Goal: Find specific page/section: Find specific page/section

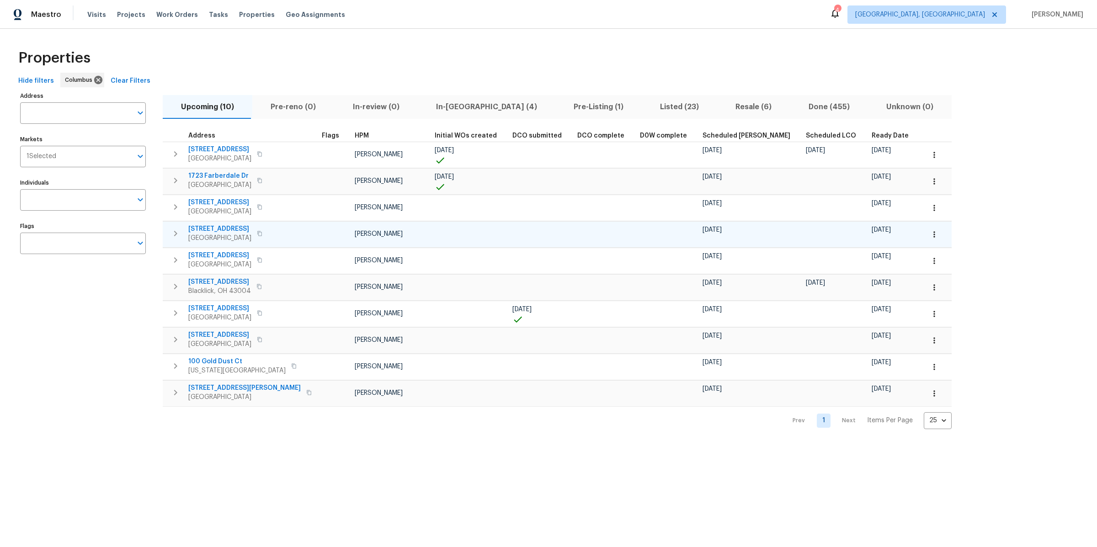
click at [172, 235] on icon "button" at bounding box center [175, 233] width 11 height 11
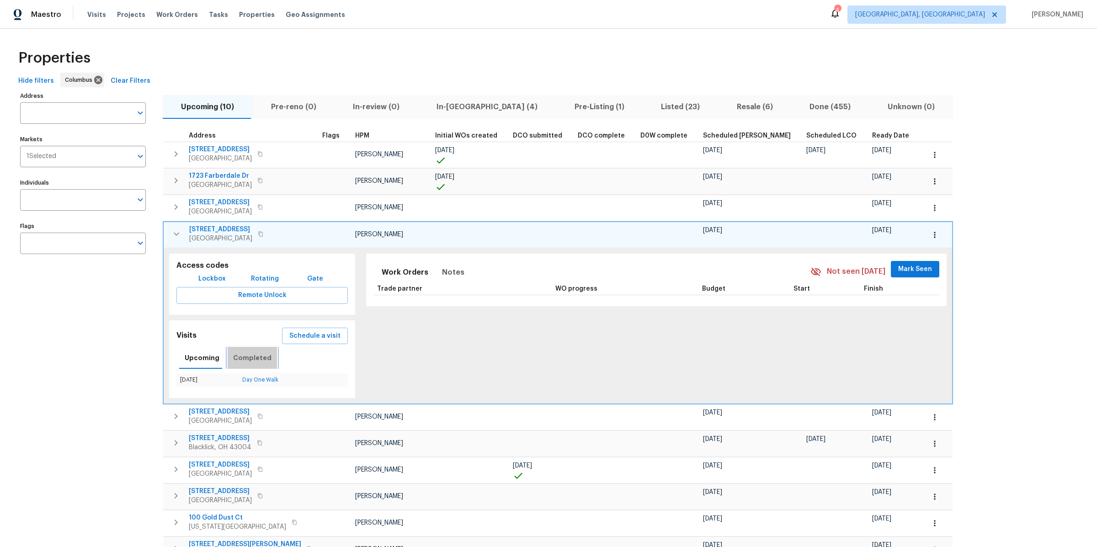
click at [252, 359] on span "Completed" at bounding box center [252, 358] width 38 height 11
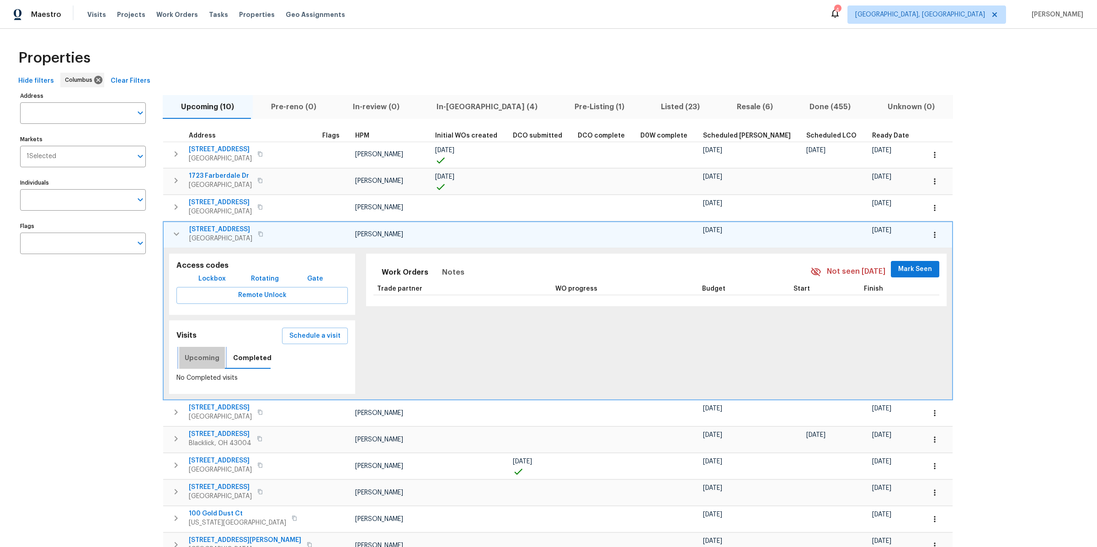
click at [212, 358] on span "Upcoming" at bounding box center [202, 358] width 35 height 11
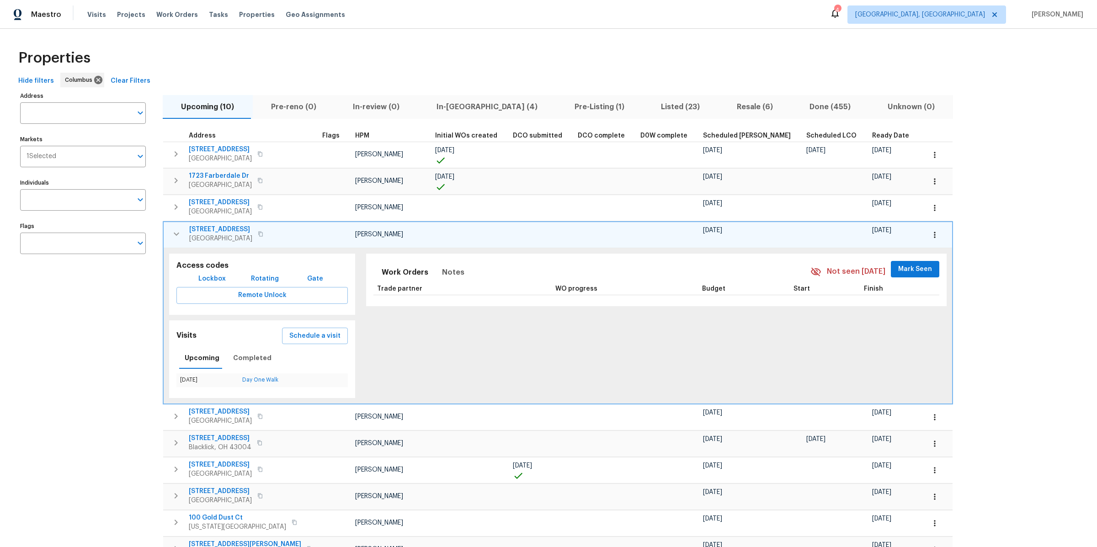
click at [176, 238] on button "button" at bounding box center [176, 234] width 18 height 18
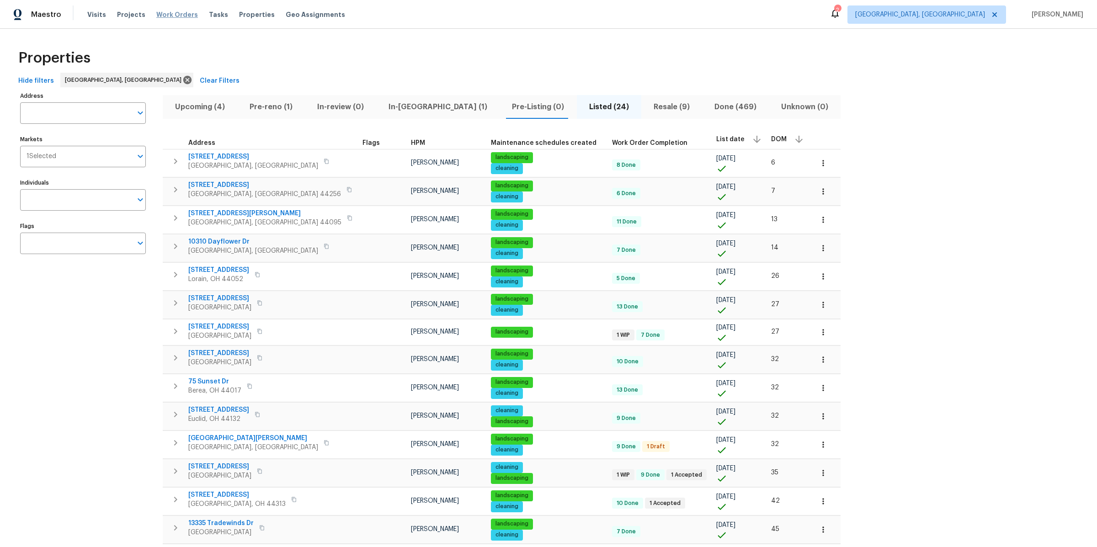
click at [166, 17] on span "Work Orders" at bounding box center [177, 14] width 42 height 9
